Goal: Find specific page/section: Find specific page/section

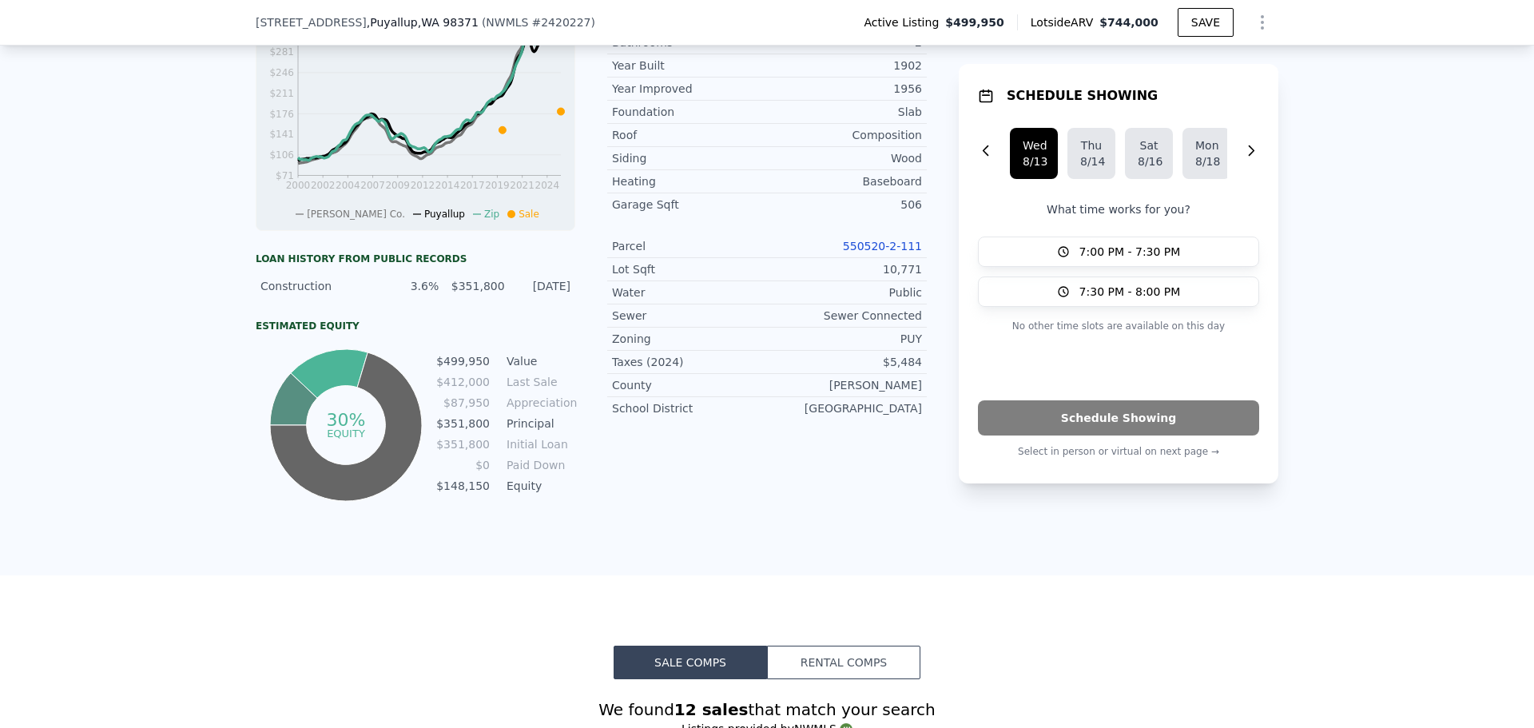
scroll to position [474, 0]
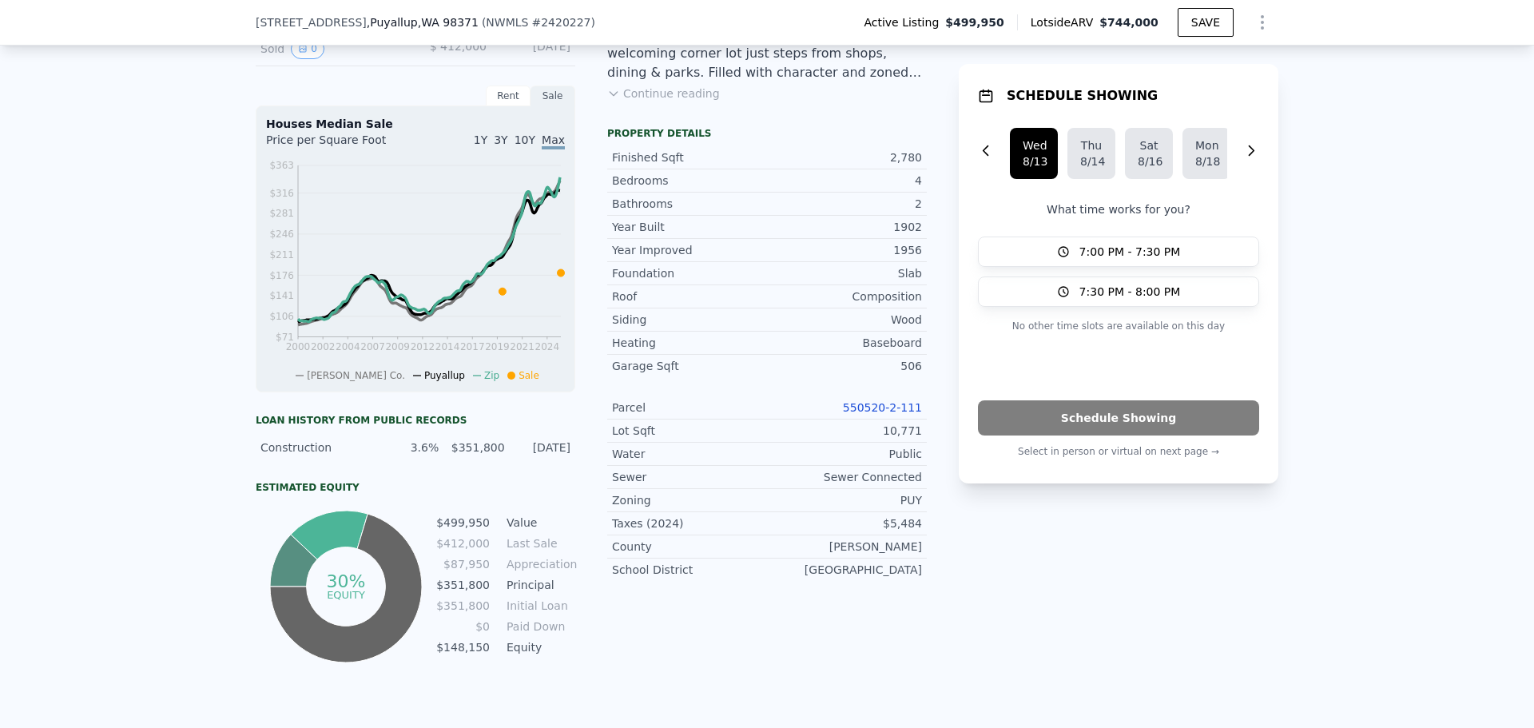
click at [866, 414] on link "550520-2-111" at bounding box center [882, 407] width 79 height 13
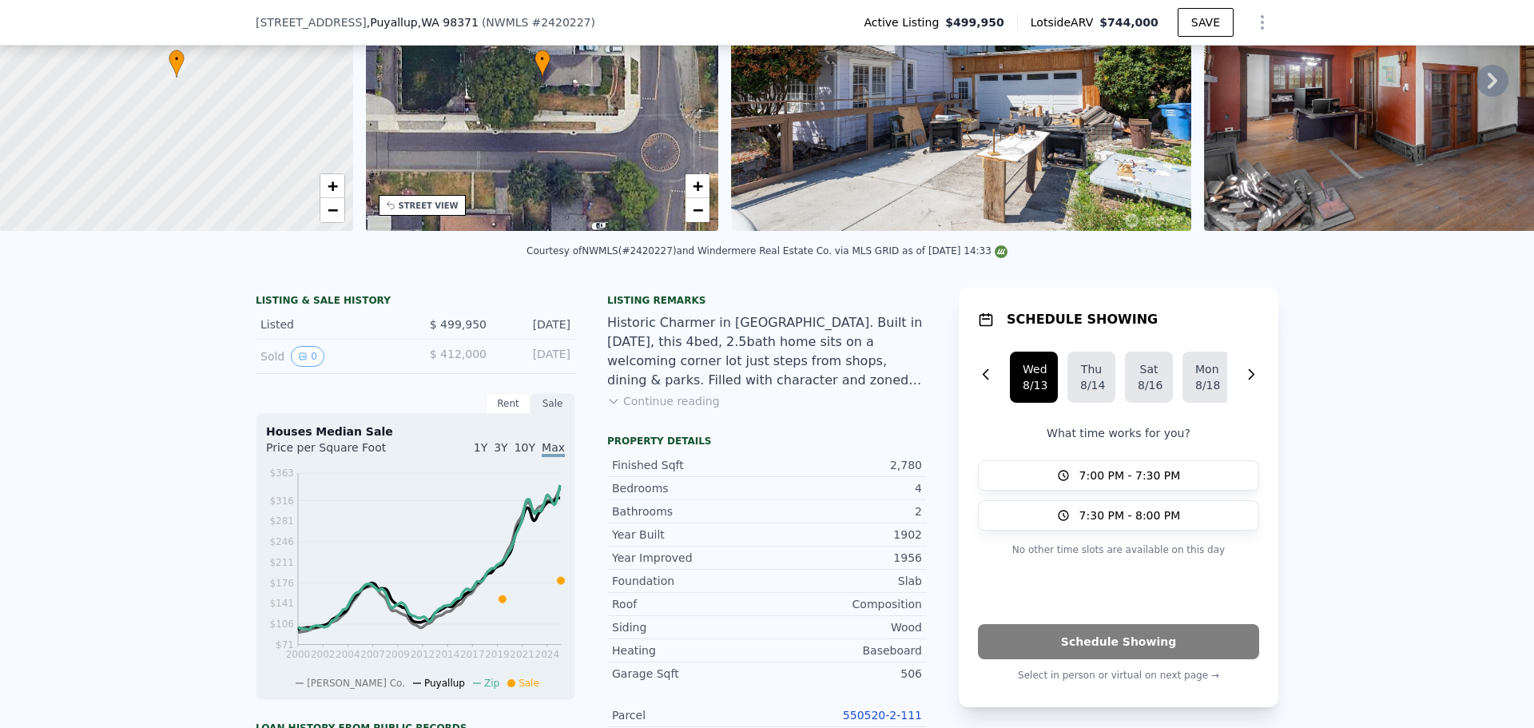
scroll to position [314, 0]
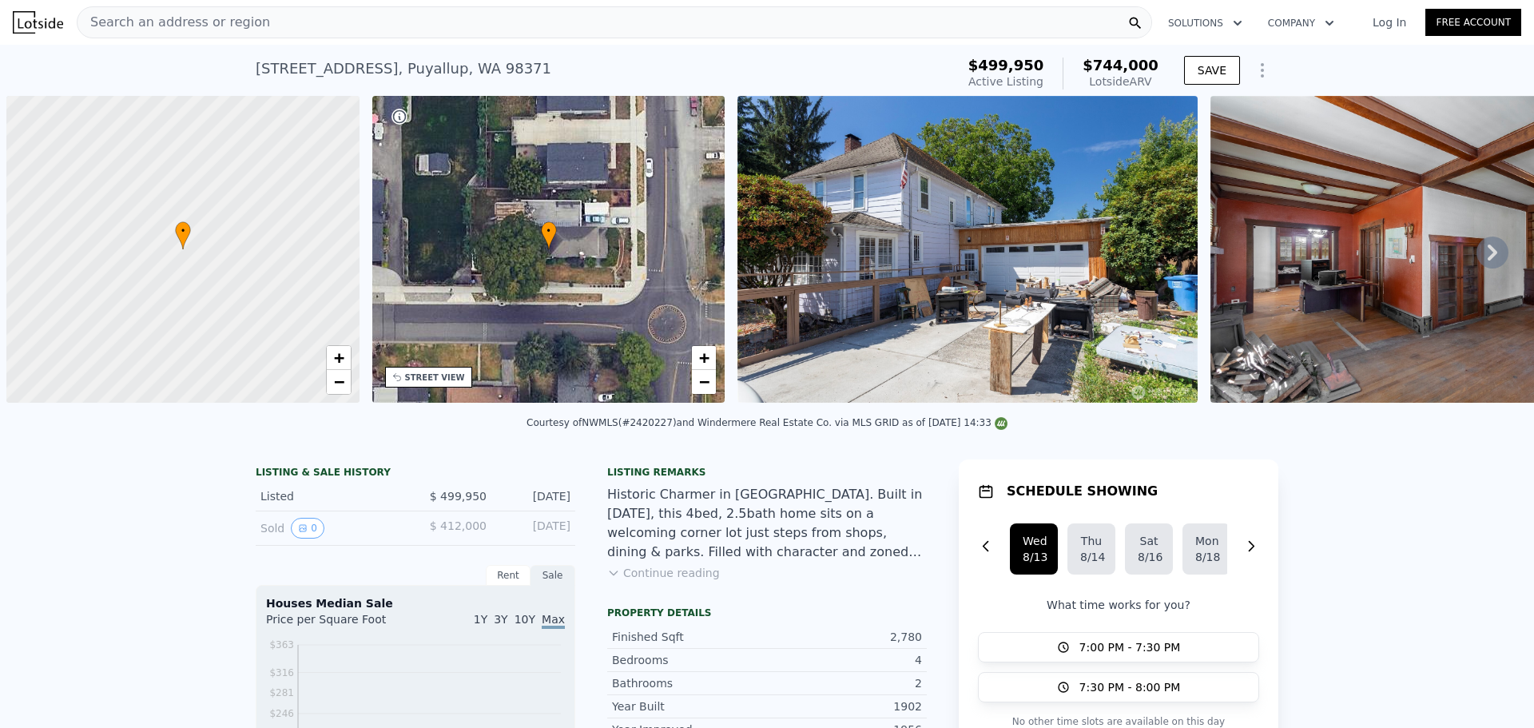
scroll to position [0, 6]
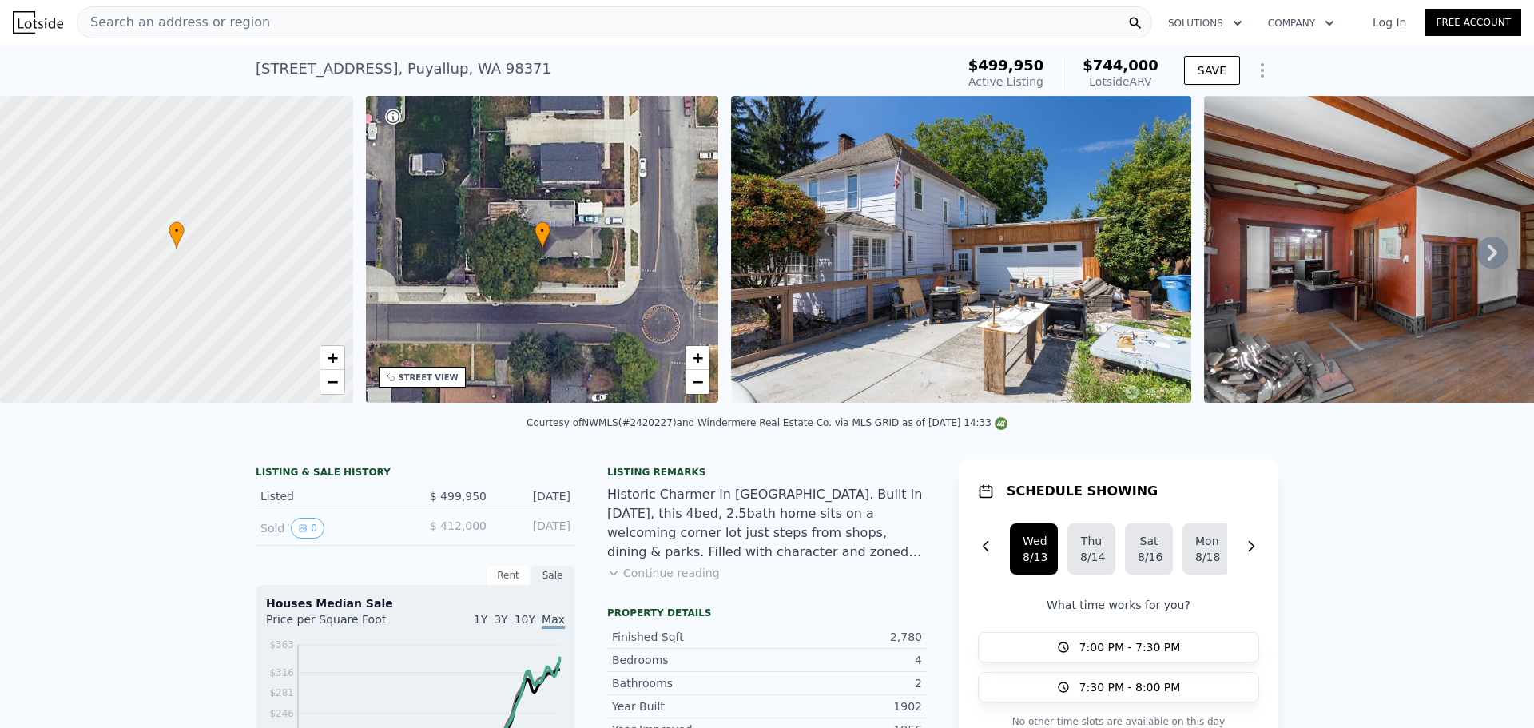
click at [266, 17] on div "Search an address or region" at bounding box center [614, 22] width 1075 height 32
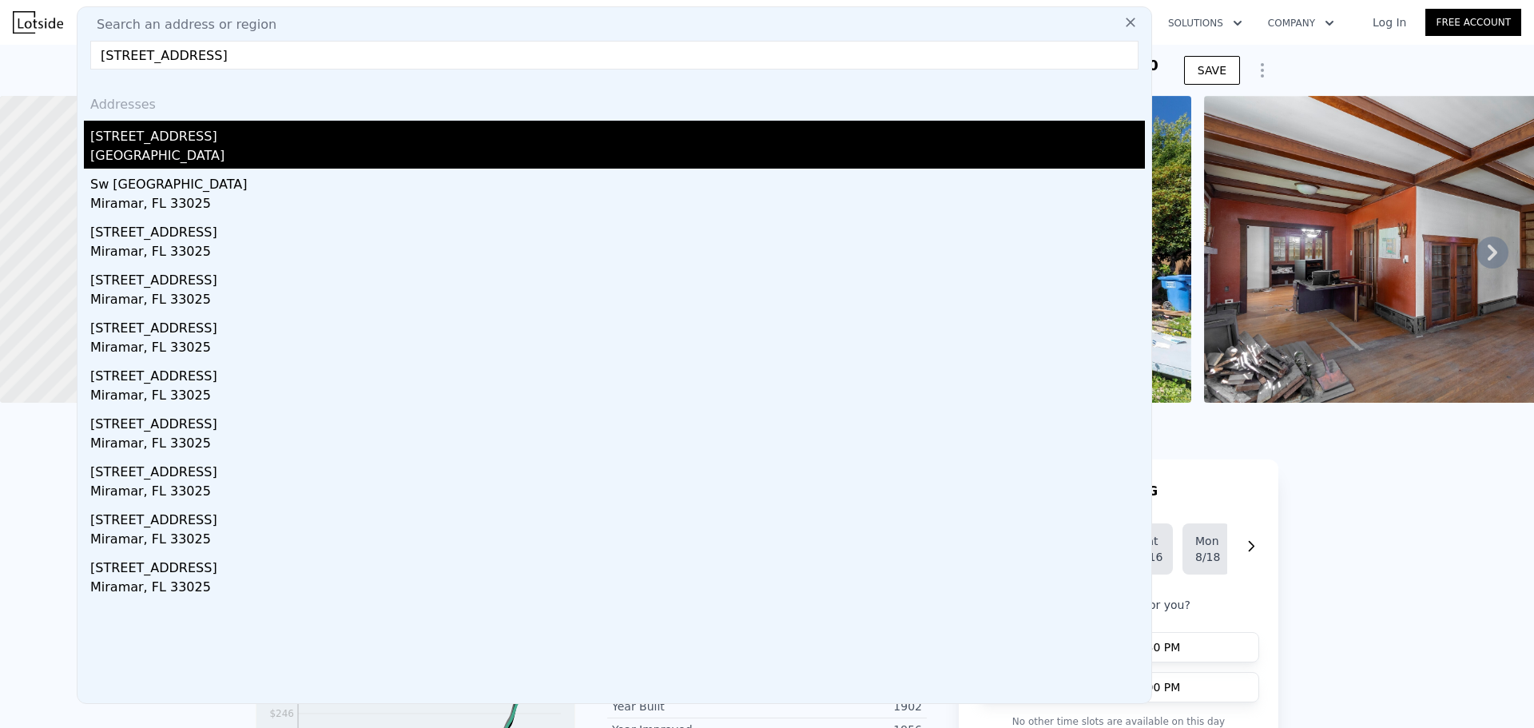
type input "[STREET_ADDRESS]"
click at [172, 157] on div "[GEOGRAPHIC_DATA]" at bounding box center [617, 157] width 1054 height 22
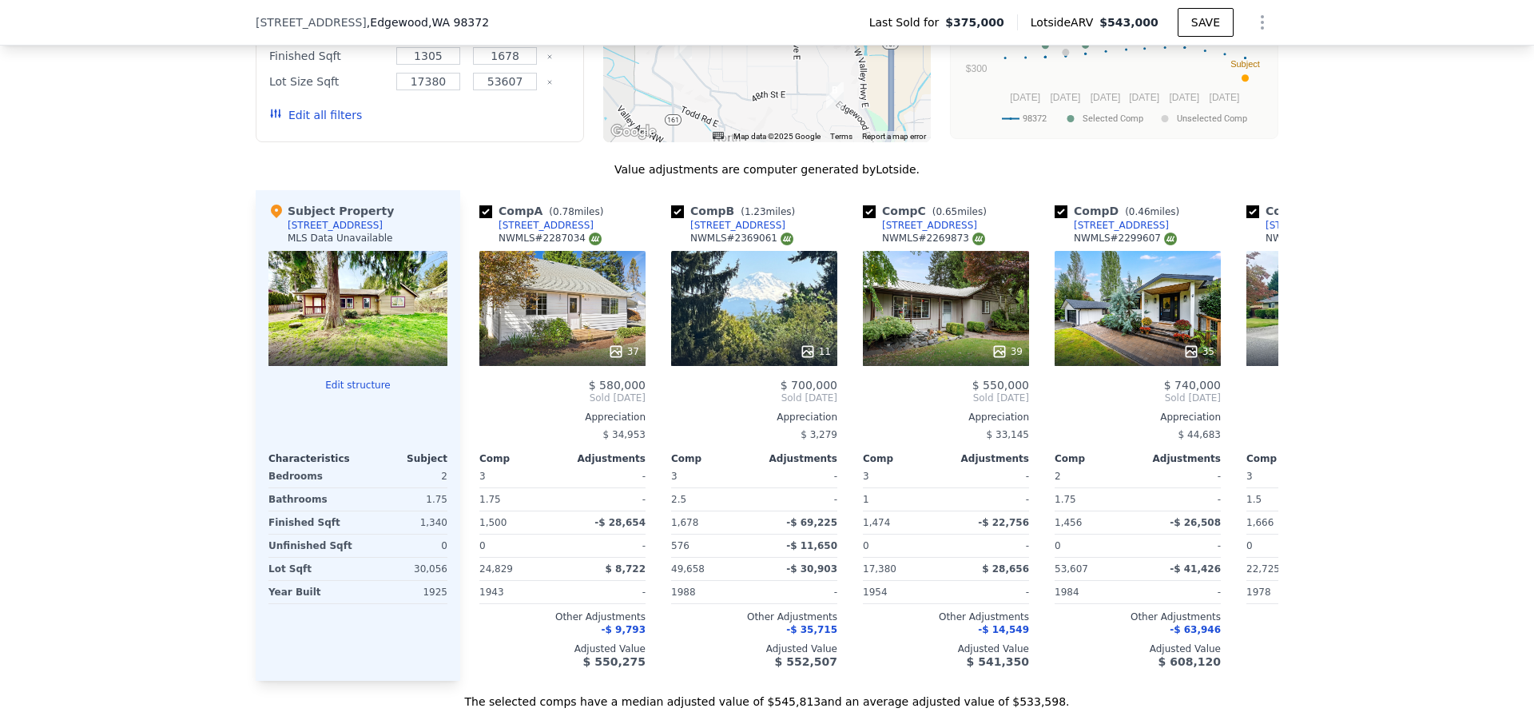
scroll to position [1592, 0]
